Goal: Find specific page/section: Find specific page/section

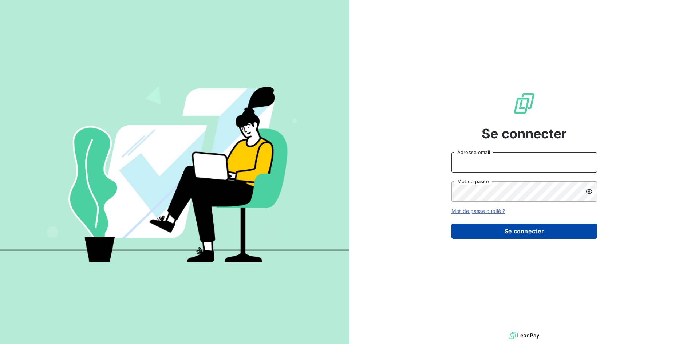
type input "[EMAIL_ADDRESS][DOMAIN_NAME]"
click at [521, 230] on button "Se connecter" at bounding box center [524, 230] width 146 height 15
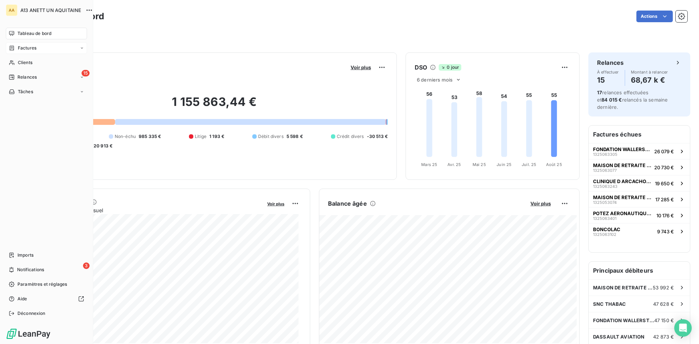
click at [17, 46] on div "Factures" at bounding box center [23, 48] width 28 height 7
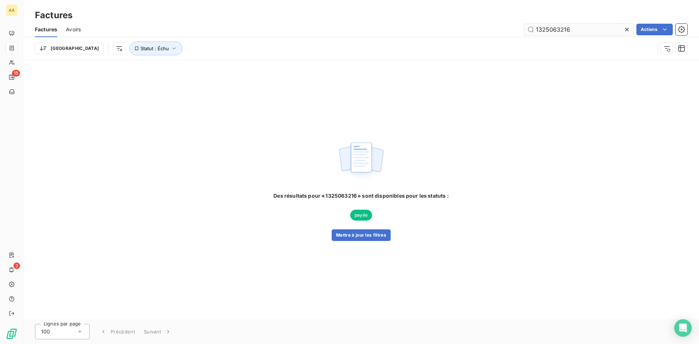
drag, startPoint x: 584, startPoint y: 35, endPoint x: 556, endPoint y: 27, distance: 28.3
click at [552, 32] on input "1325063216" at bounding box center [578, 30] width 109 height 12
click at [348, 233] on button "Mettre à jour les filtres" at bounding box center [360, 235] width 59 height 12
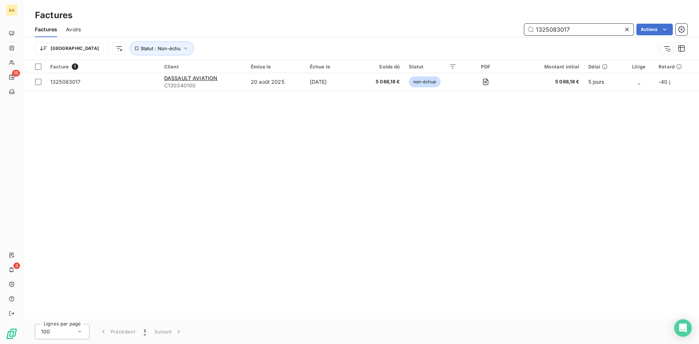
click at [570, 24] on input "1325083017" at bounding box center [578, 30] width 109 height 12
type input "1325083018"
